Goal: Task Accomplishment & Management: Manage account settings

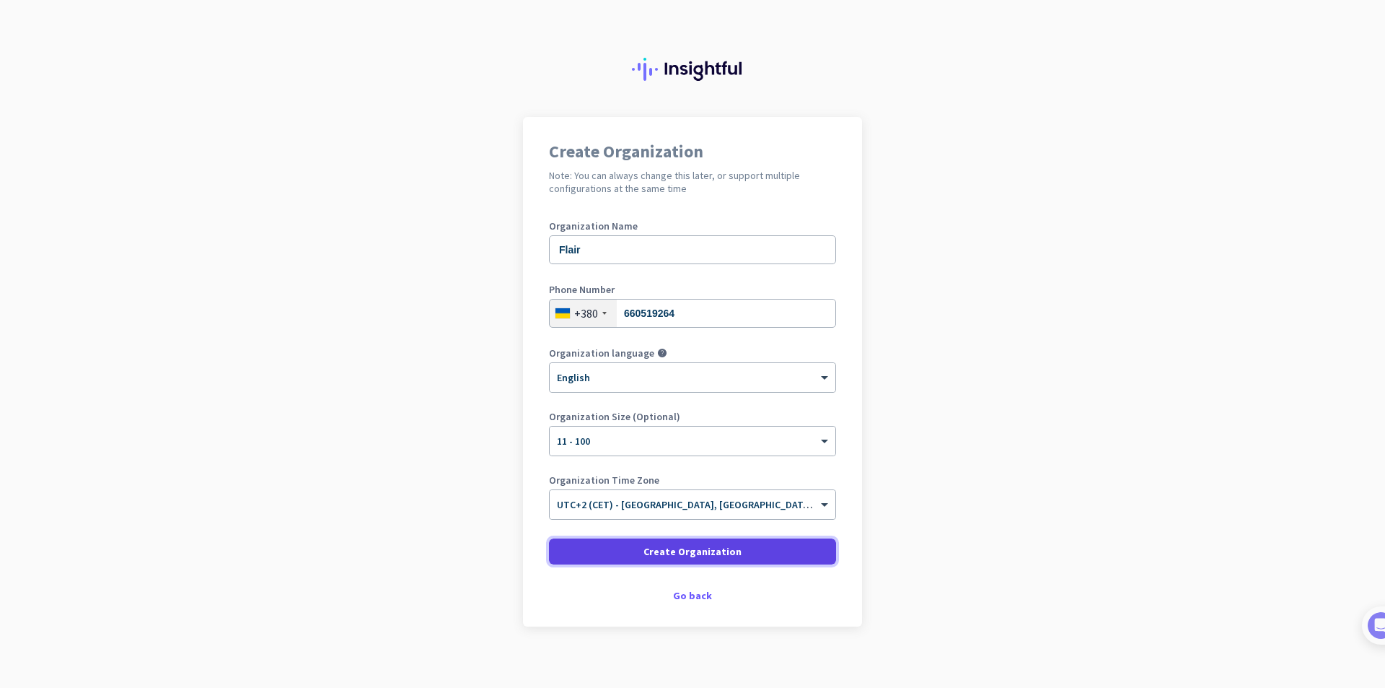
click at [724, 559] on span at bounding box center [692, 551] width 287 height 35
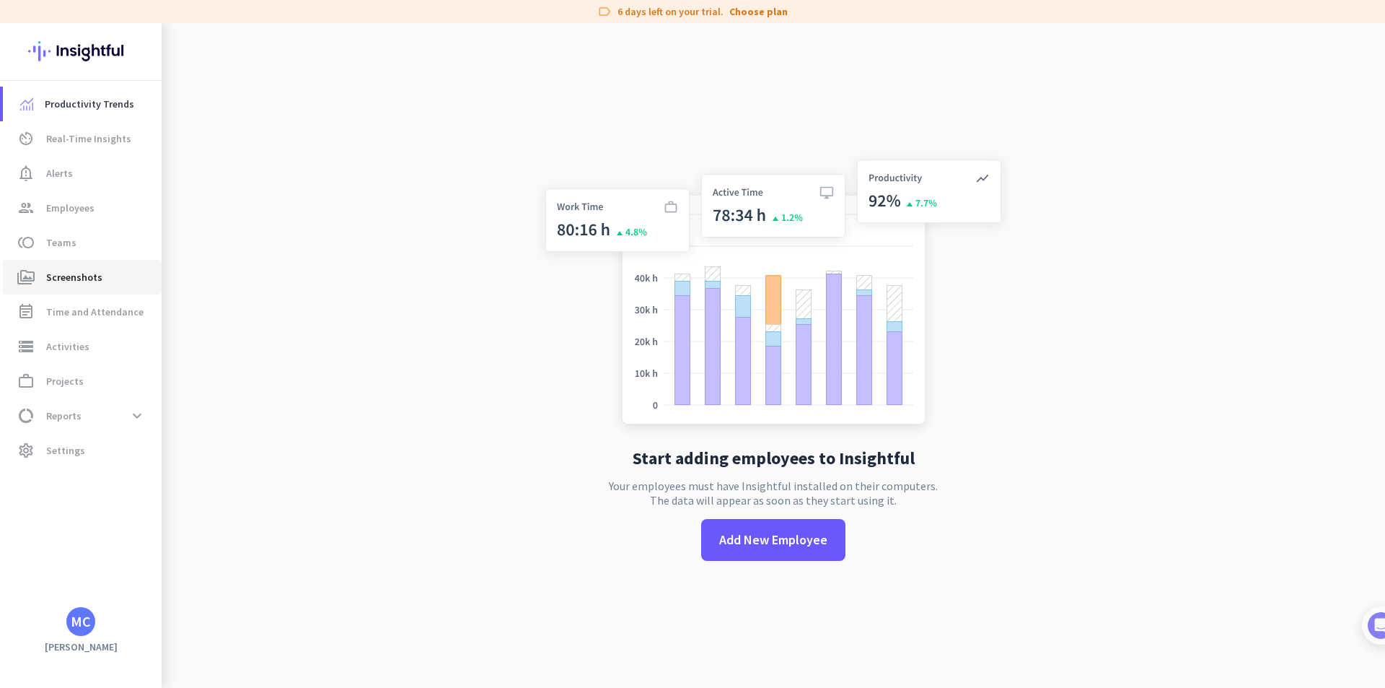
click at [91, 276] on span "Screenshots" at bounding box center [74, 276] width 56 height 17
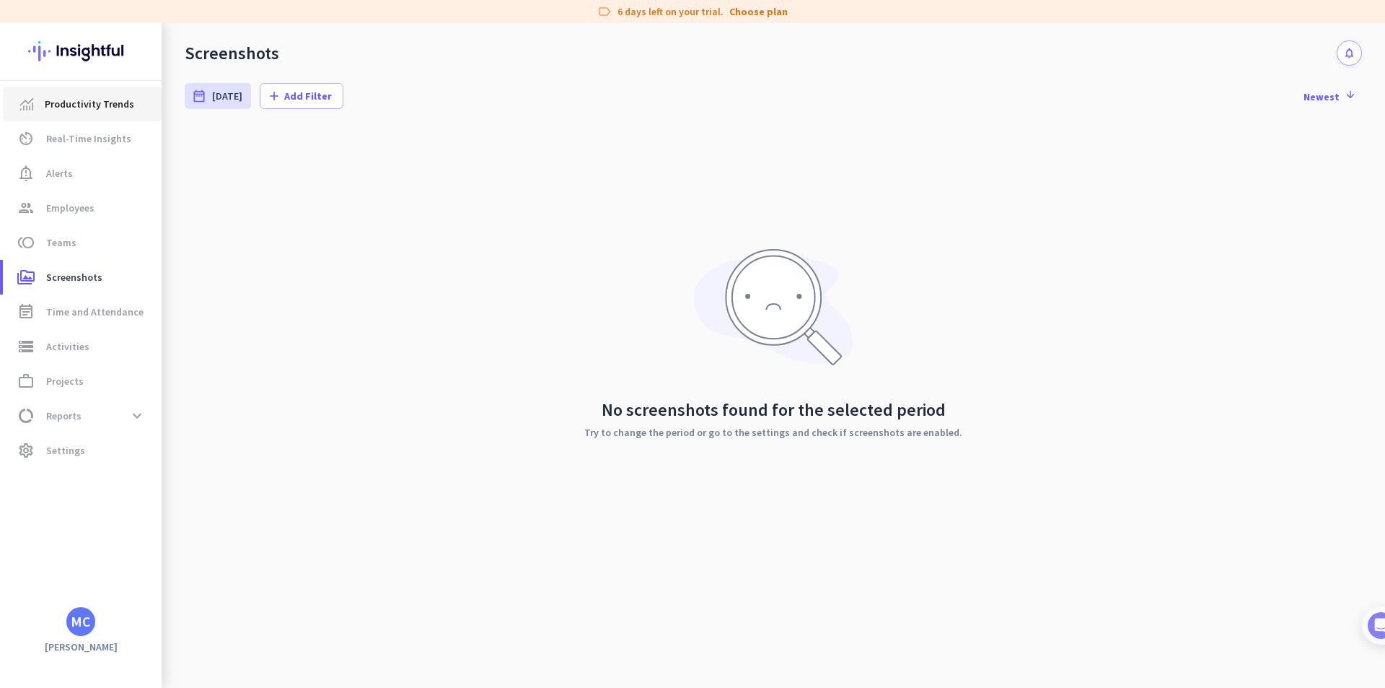
click at [111, 115] on link "Productivity Trends" at bounding box center [82, 104] width 159 height 35
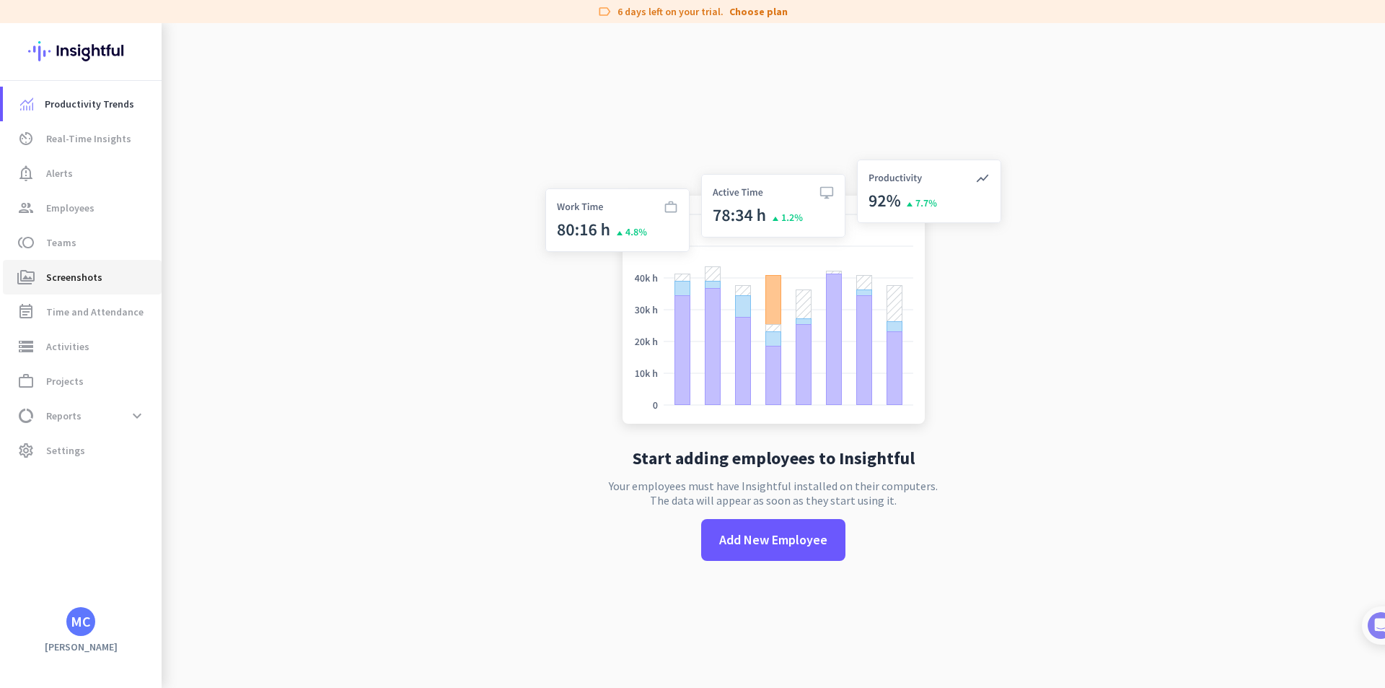
click at [76, 273] on span "Screenshots" at bounding box center [74, 276] width 56 height 17
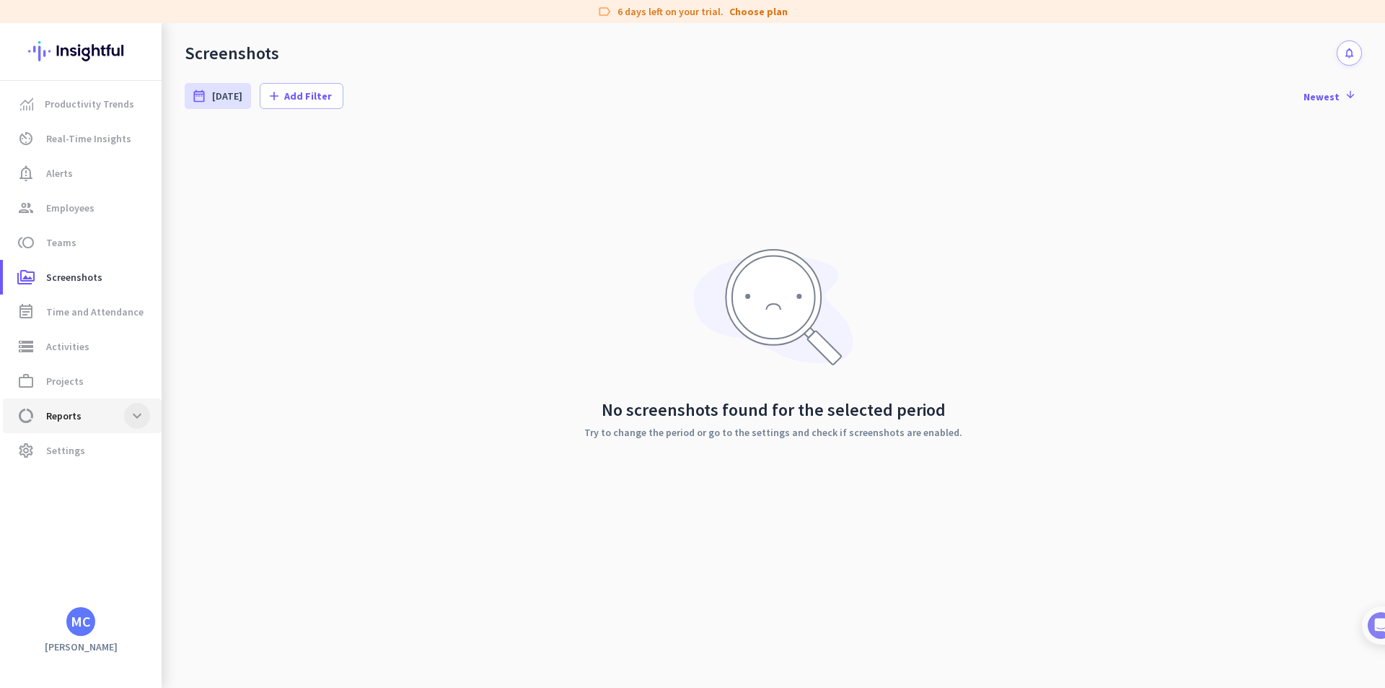
click at [143, 416] on span at bounding box center [137, 416] width 26 height 26
click at [268, 398] on div "No screenshots found for the selected period Try to change the period or go to …" at bounding box center [773, 342] width 1177 height 433
click at [84, 580] on span "settings Settings" at bounding box center [82, 588] width 136 height 17
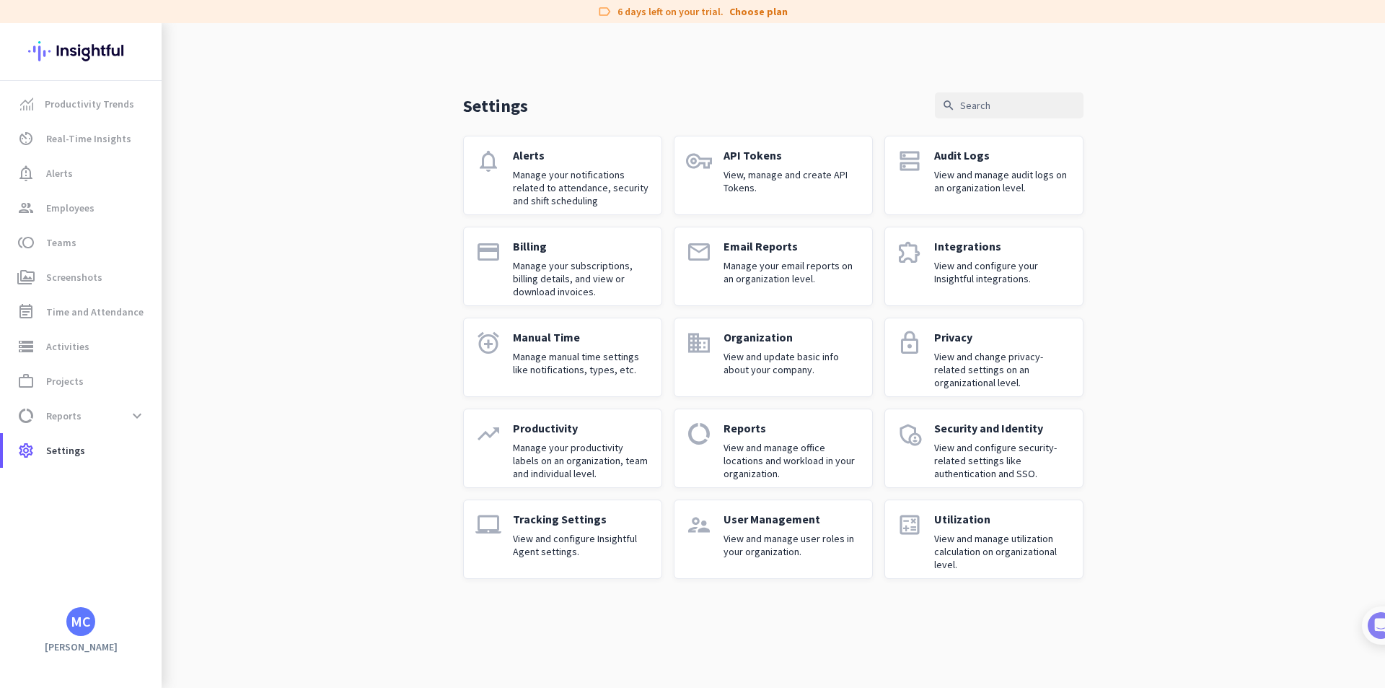
click at [574, 556] on p "View and configure Insightful Agent settings." at bounding box center [581, 545] width 137 height 26
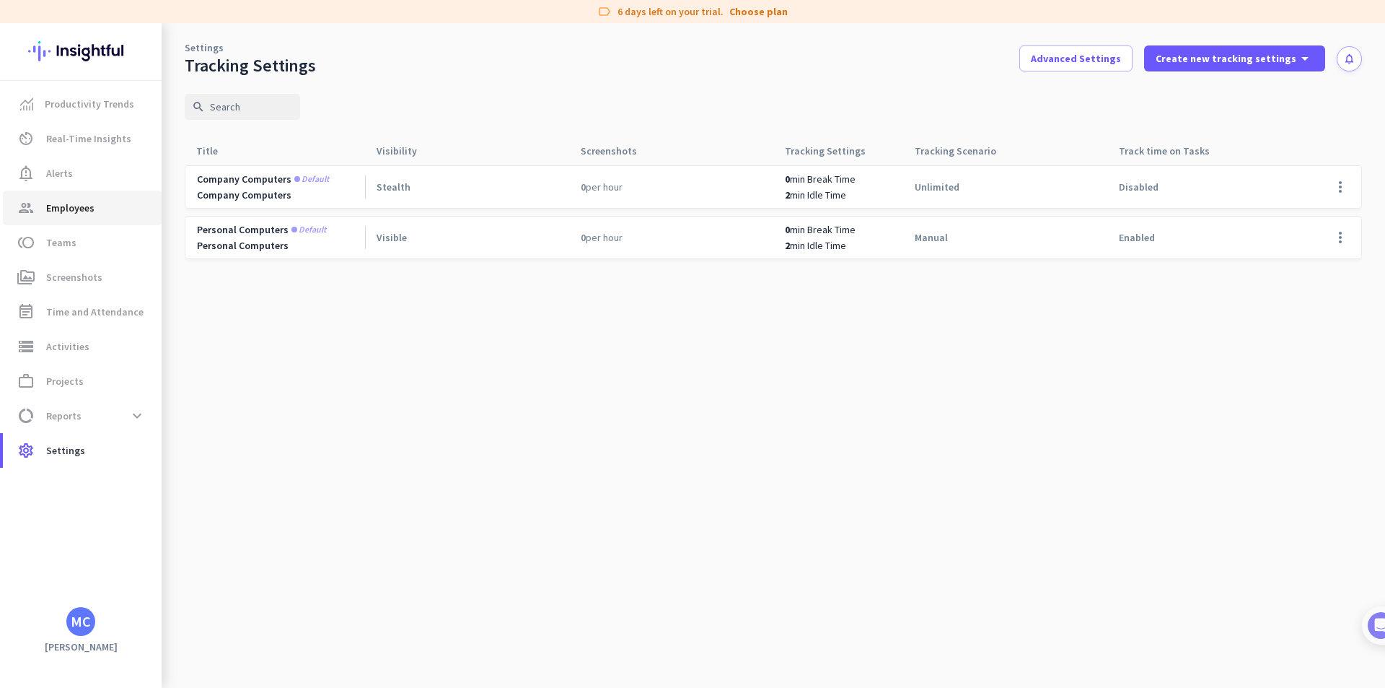
click at [99, 203] on span "group Employees" at bounding box center [82, 207] width 136 height 17
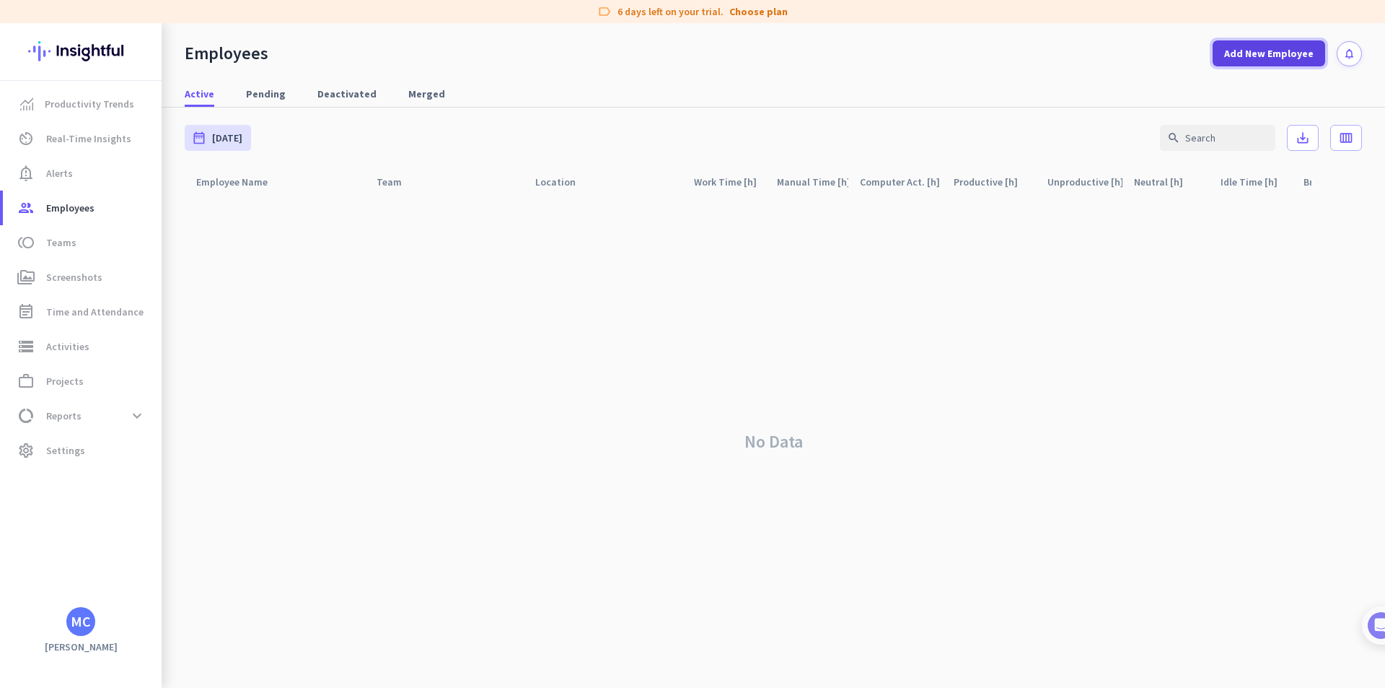
click at [1242, 56] on span "Add New Employee" at bounding box center [1268, 53] width 89 height 14
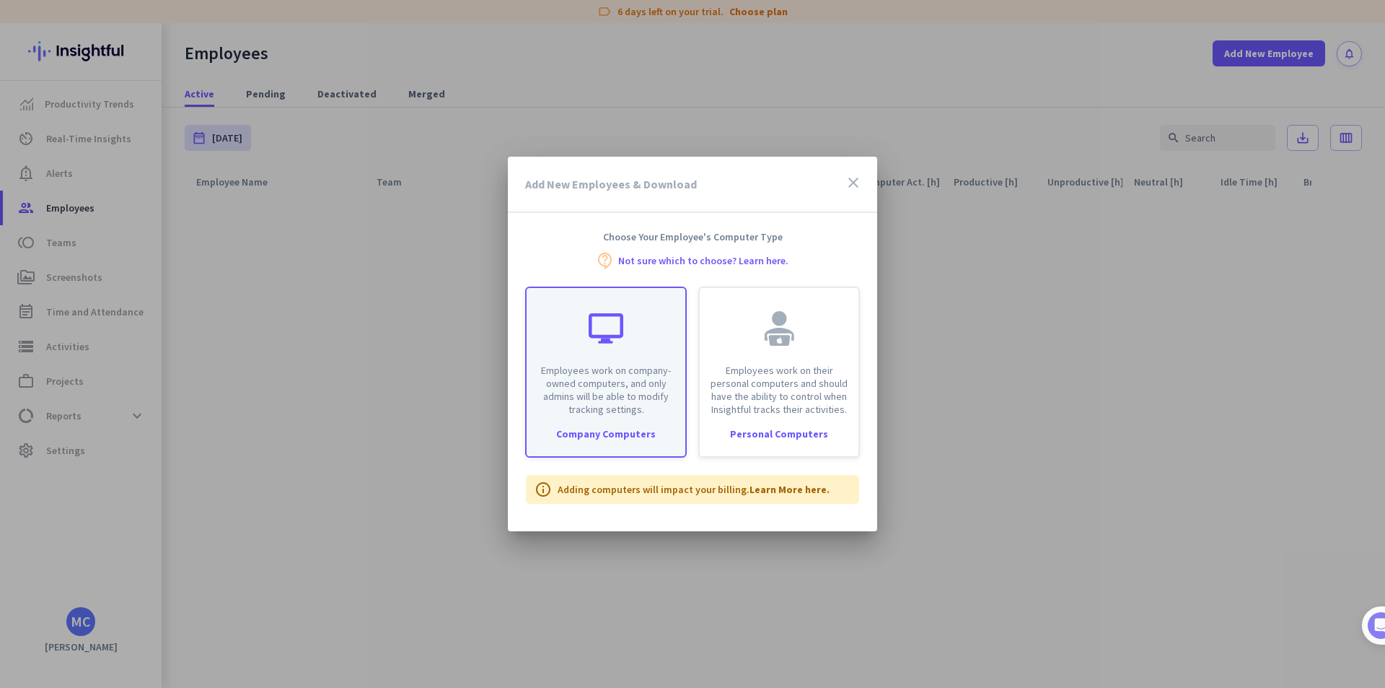
click at [566, 354] on div "Employees work on company-owned computers, and only admins will be able to modi…" at bounding box center [606, 352] width 159 height 128
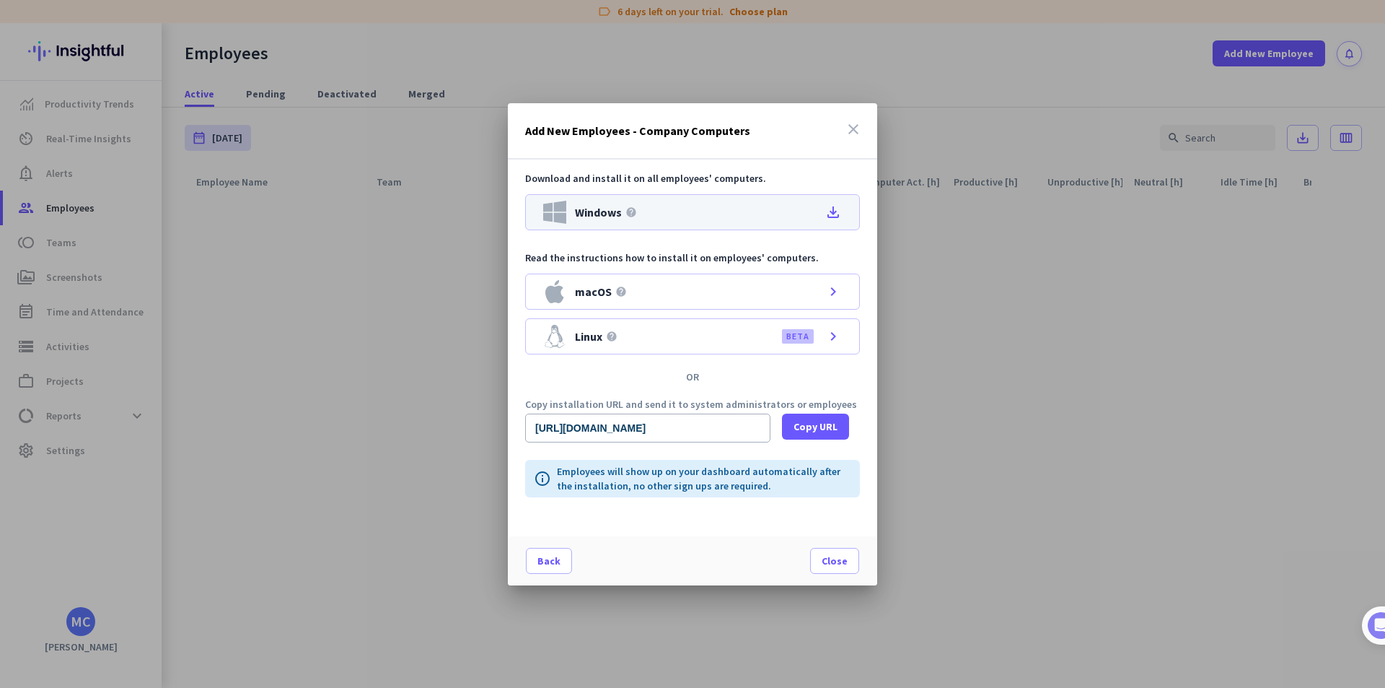
click at [820, 216] on div "Windows help file_download" at bounding box center [692, 212] width 335 height 36
click at [858, 128] on icon "close" at bounding box center [853, 128] width 17 height 17
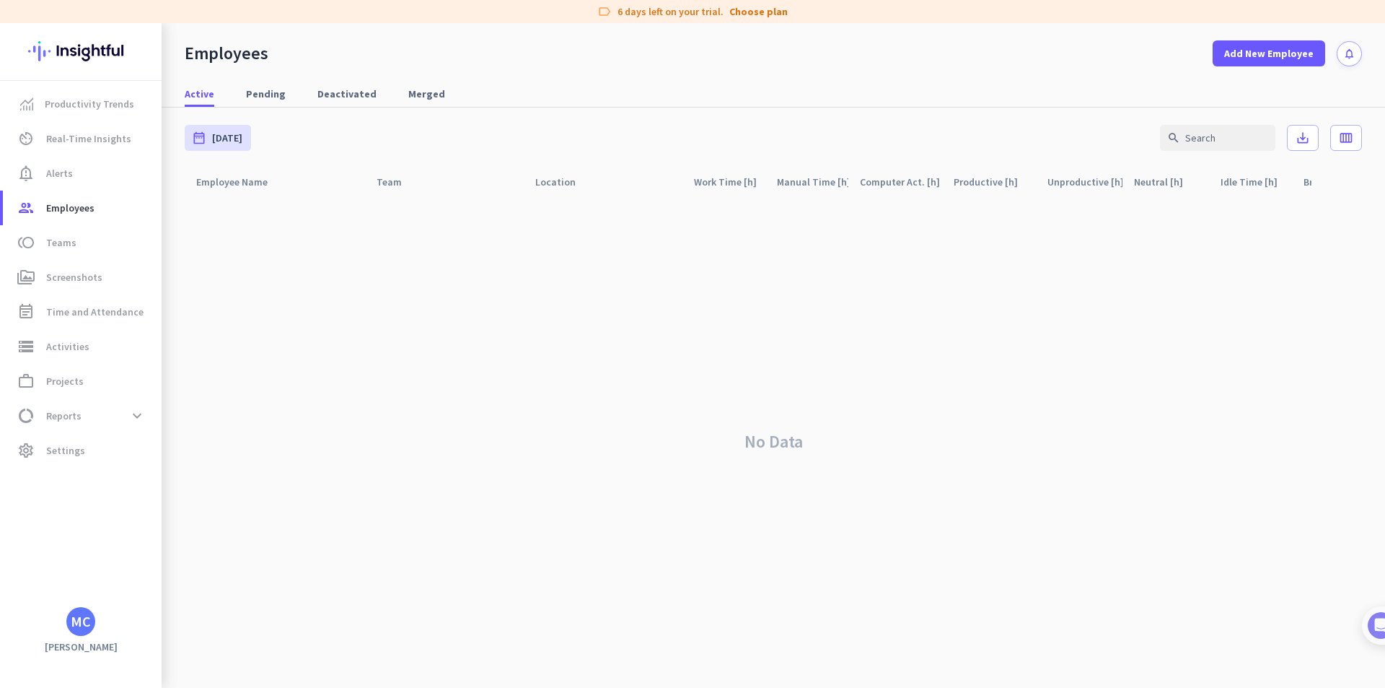
click at [632, 576] on div "No Data" at bounding box center [773, 442] width 1177 height 492
click at [1032, 628] on div "No Data" at bounding box center [773, 442] width 1177 height 492
click at [970, 390] on div "No Data" at bounding box center [773, 442] width 1177 height 492
drag, startPoint x: 649, startPoint y: 341, endPoint x: 204, endPoint y: 83, distance: 514.3
click at [649, 341] on div "No Data" at bounding box center [773, 442] width 1177 height 492
